Goal: Information Seeking & Learning: Learn about a topic

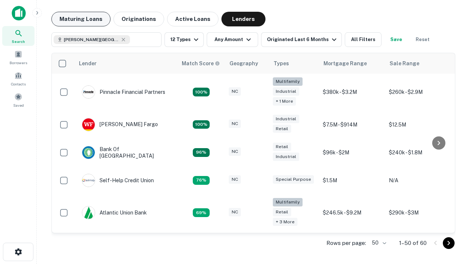
click at [81, 19] on button "Maturing Loans" at bounding box center [80, 19] width 59 height 15
